Goal: Obtain resource: Download file/media

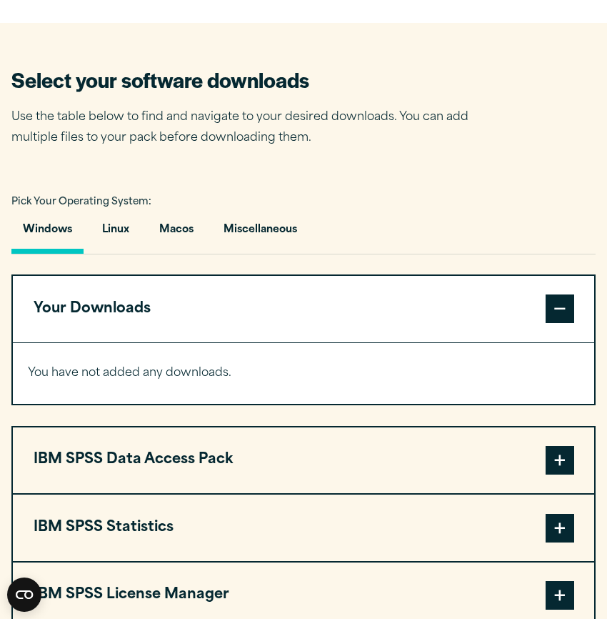
scroll to position [785, 0]
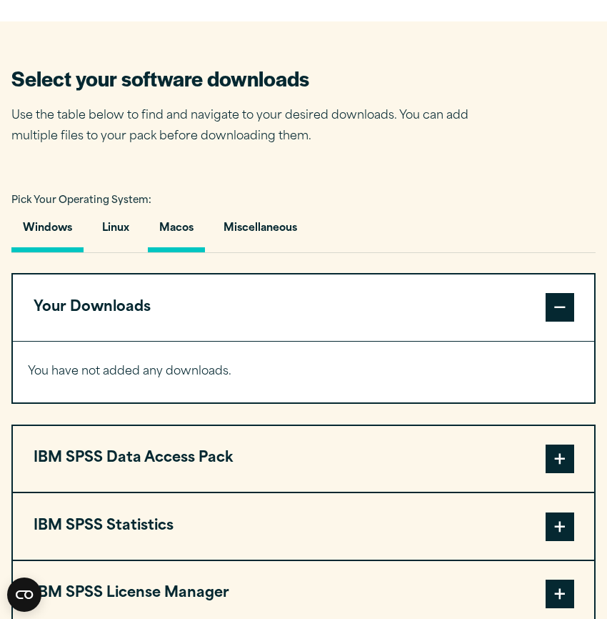
click at [178, 221] on button "Macos" at bounding box center [176, 231] width 57 height 41
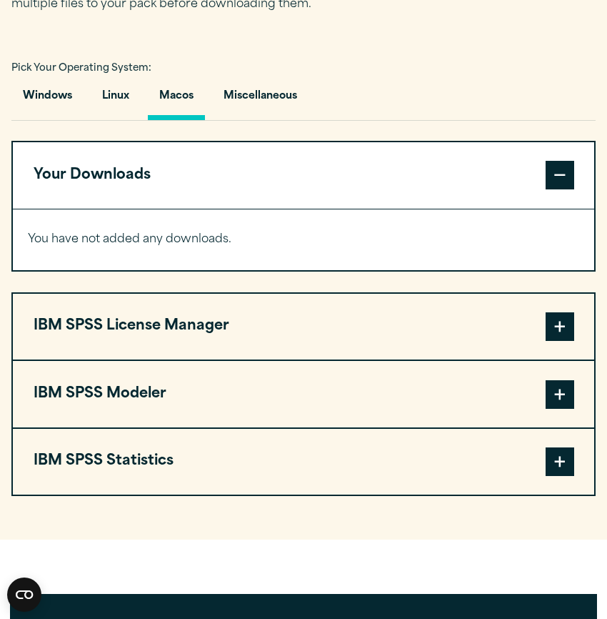
scroll to position [920, 0]
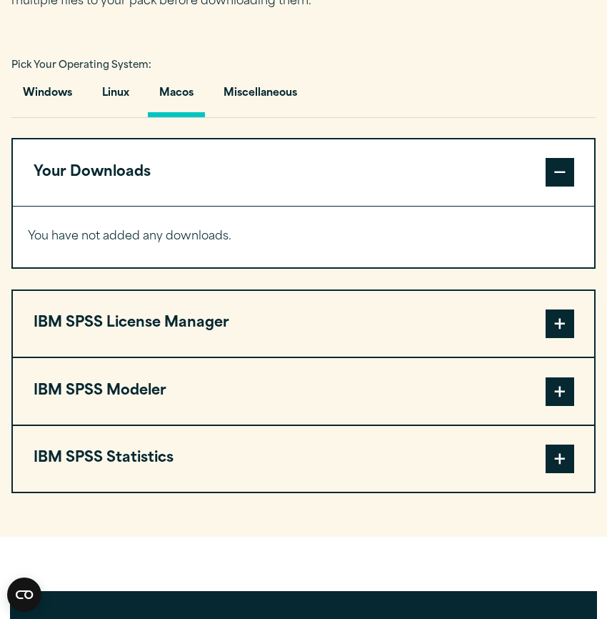
click at [201, 335] on button "IBM SPSS License Manager" at bounding box center [303, 324] width 581 height 66
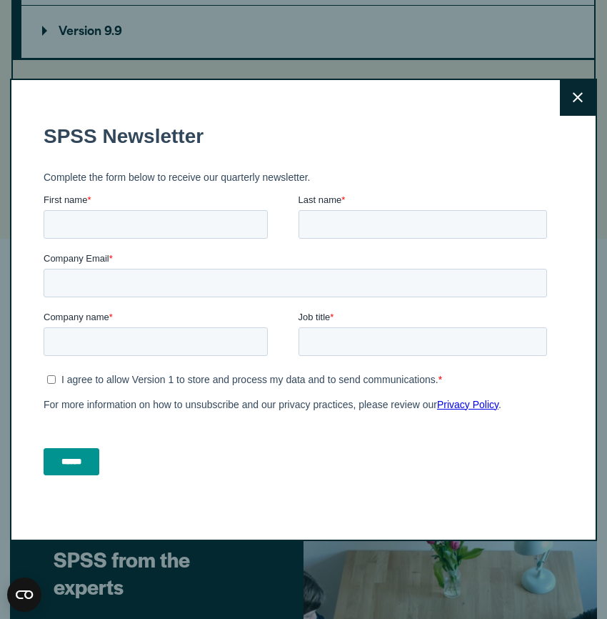
scroll to position [1276, 0]
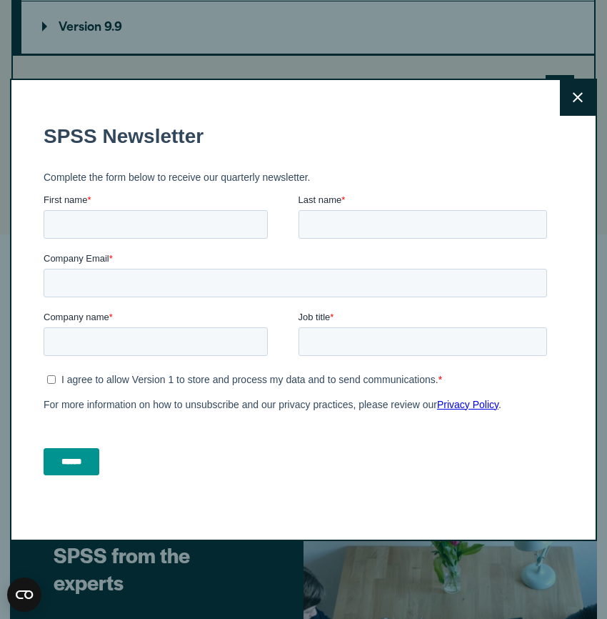
click at [586, 101] on button "Close" at bounding box center [578, 98] width 36 height 36
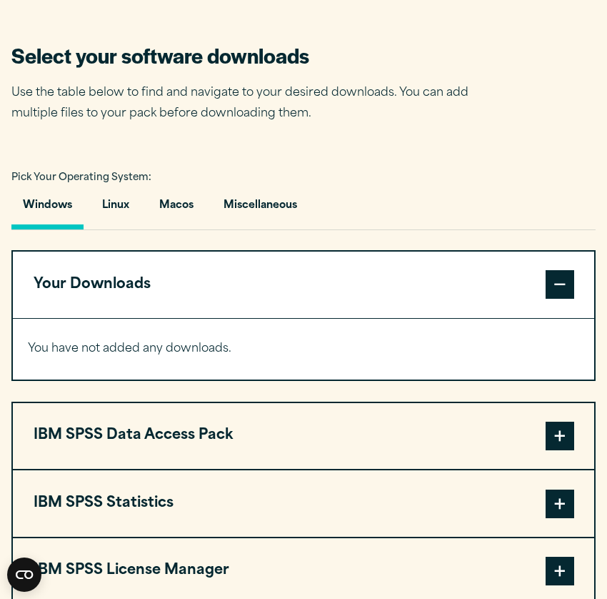
scroll to position [809, 0]
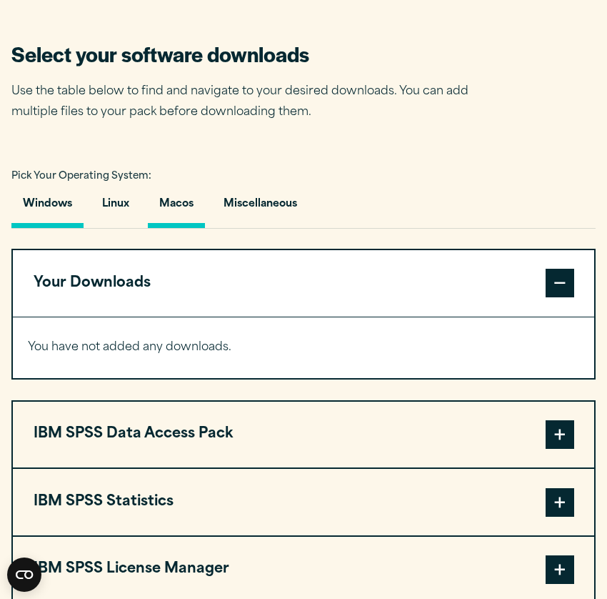
click at [176, 201] on button "Macos" at bounding box center [176, 207] width 57 height 41
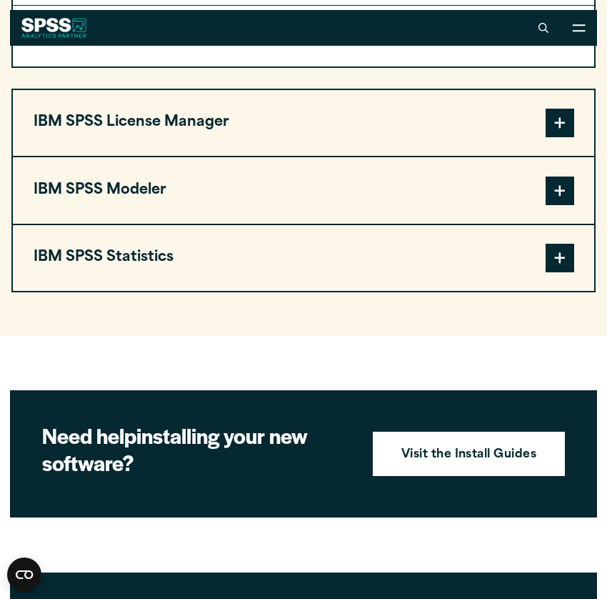
scroll to position [1121, 0]
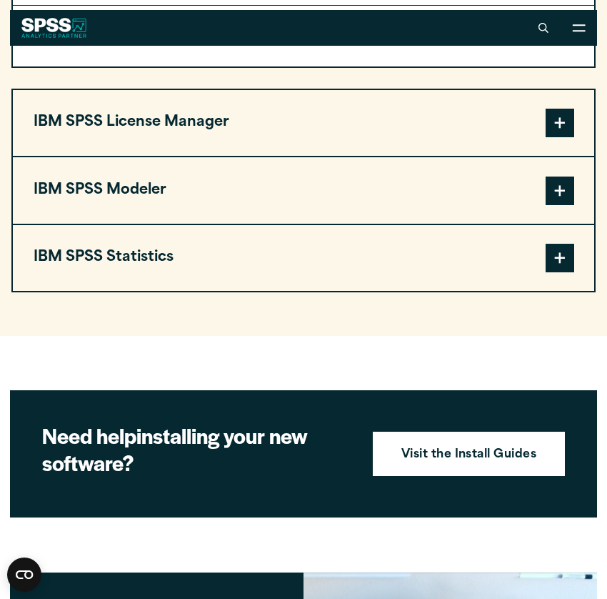
click at [201, 192] on button "IBM SPSS Modeler" at bounding box center [303, 190] width 581 height 66
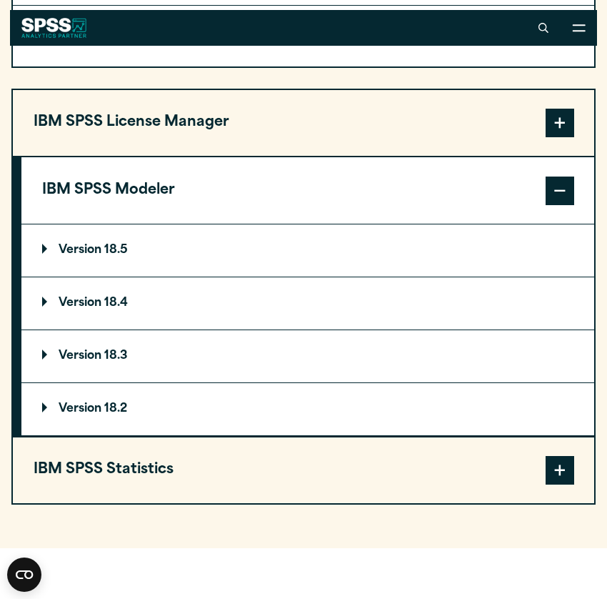
click at [253, 144] on button "IBM SPSS License Manager" at bounding box center [303, 123] width 581 height 66
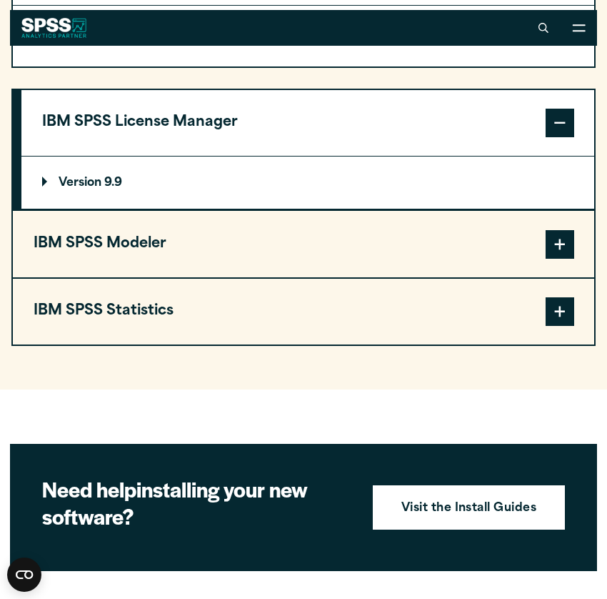
click at [106, 181] on p "Version 9.9" at bounding box center [82, 182] width 80 height 11
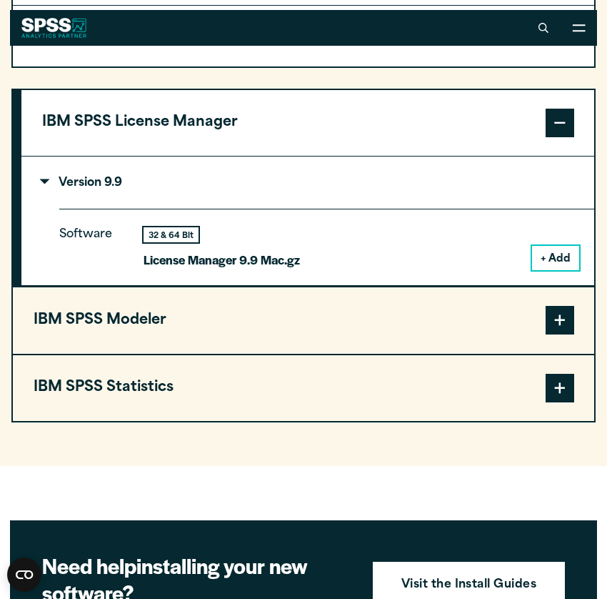
click at [134, 316] on button "IBM SPSS Modeler" at bounding box center [303, 320] width 581 height 66
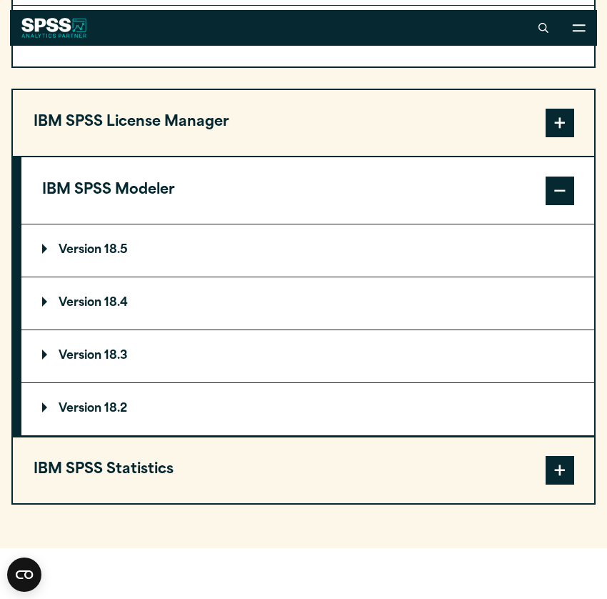
click at [117, 249] on p "Version 18.5" at bounding box center [85, 249] width 86 height 11
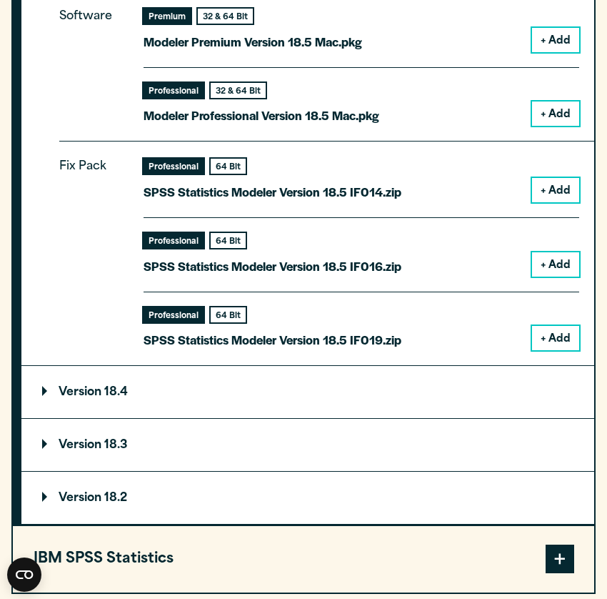
scroll to position [1409, 0]
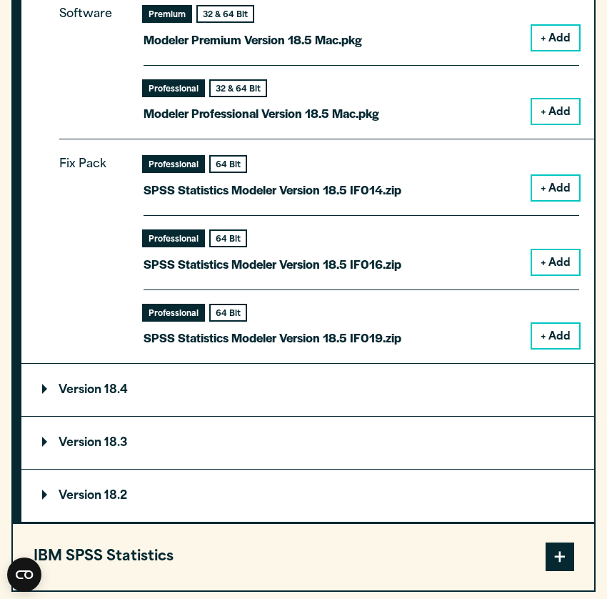
click at [144, 555] on button "IBM SPSS Statistics" at bounding box center [303, 557] width 581 height 66
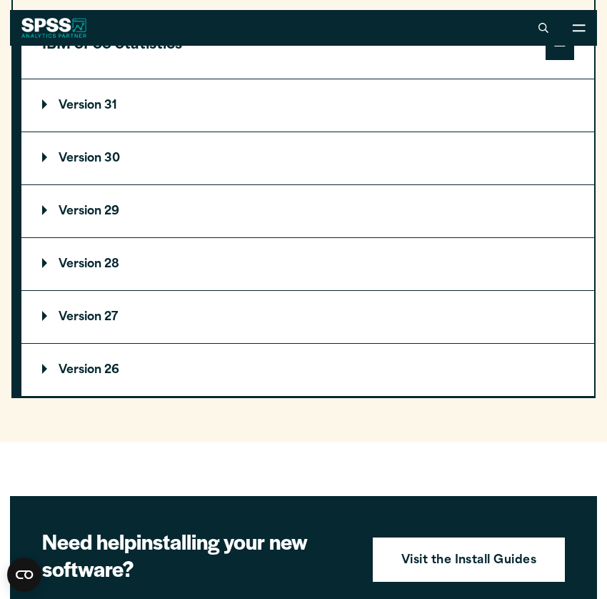
scroll to position [1304, 0]
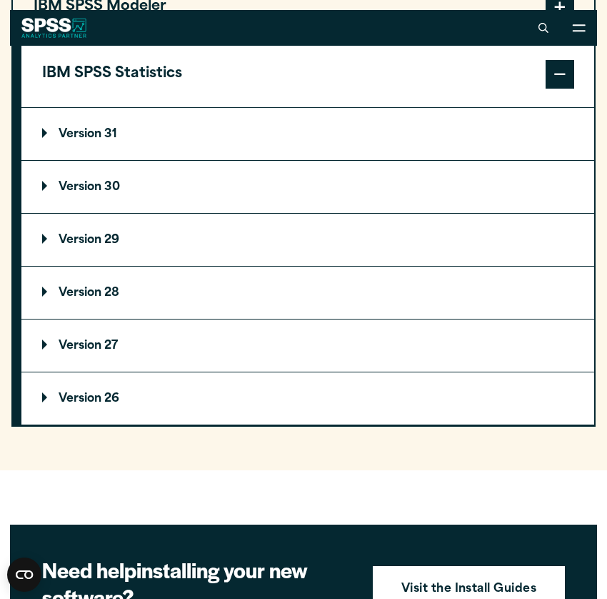
click at [105, 131] on p "Version 31" at bounding box center [79, 134] width 75 height 11
